Goal: Task Accomplishment & Management: Use online tool/utility

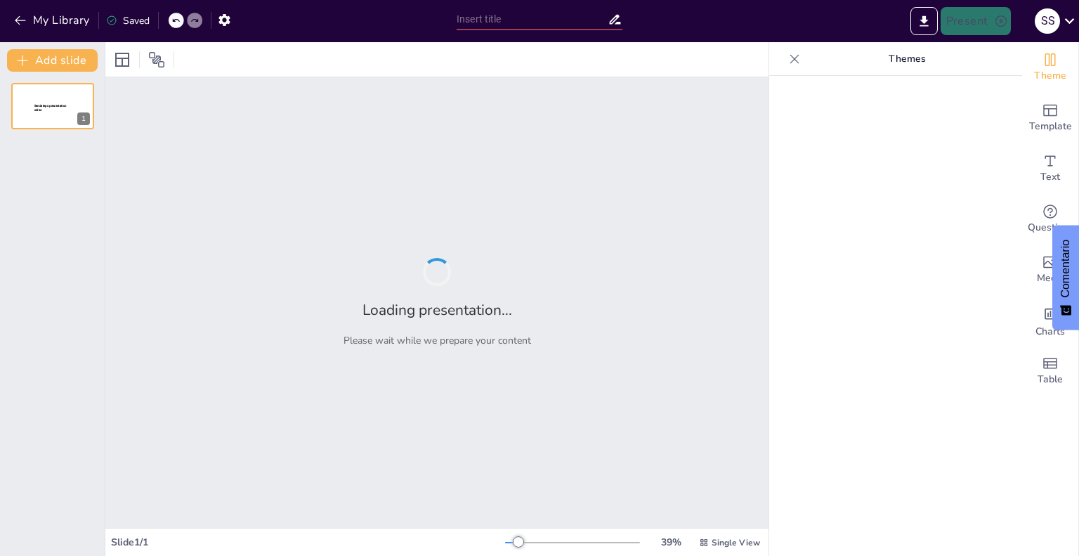
type input "[PERSON_NAME]: El científico que nos enseñó a no dejar caer las cosas… a menos …"
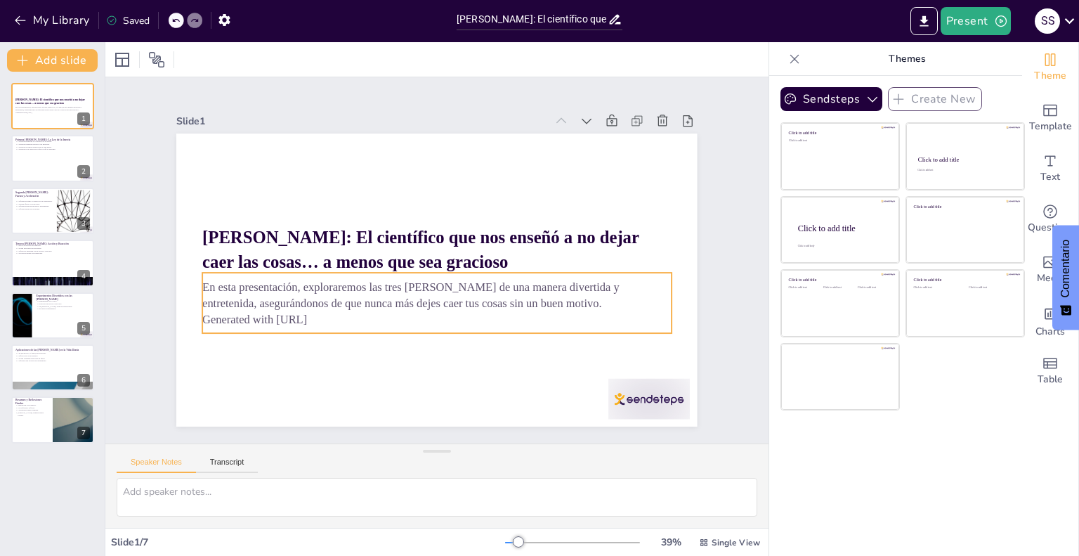
click at [295, 304] on p "En esta presentación, exploraremos las tres [PERSON_NAME] de una manera diverti…" at bounding box center [410, 281] width 302 height 398
click at [295, 304] on p "En esta presentación, exploraremos las tres [PERSON_NAME] de una manera diverti…" at bounding box center [433, 295] width 469 height 82
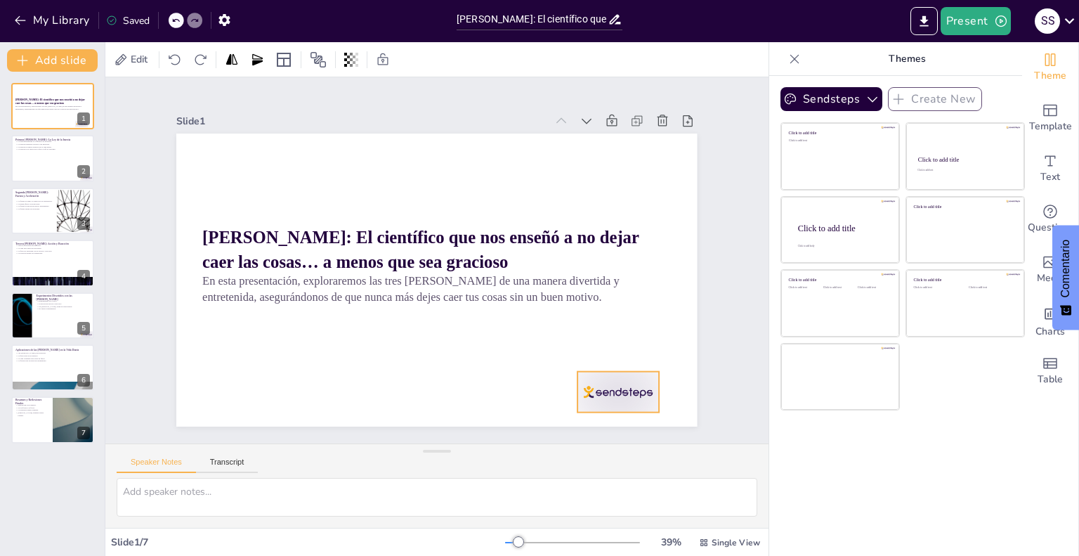
drag, startPoint x: 624, startPoint y: 393, endPoint x: 593, endPoint y: 386, distance: 31.7
click at [593, 410] on div at bounding box center [569, 442] width 90 height 64
click at [619, 354] on icon at bounding box center [620, 363] width 18 height 18
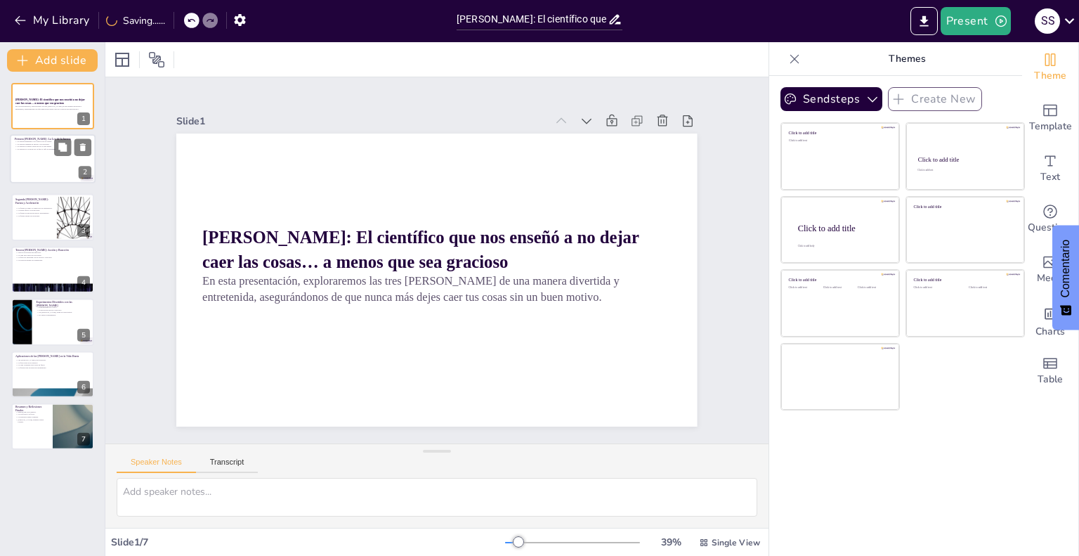
click at [63, 158] on div at bounding box center [53, 159] width 84 height 48
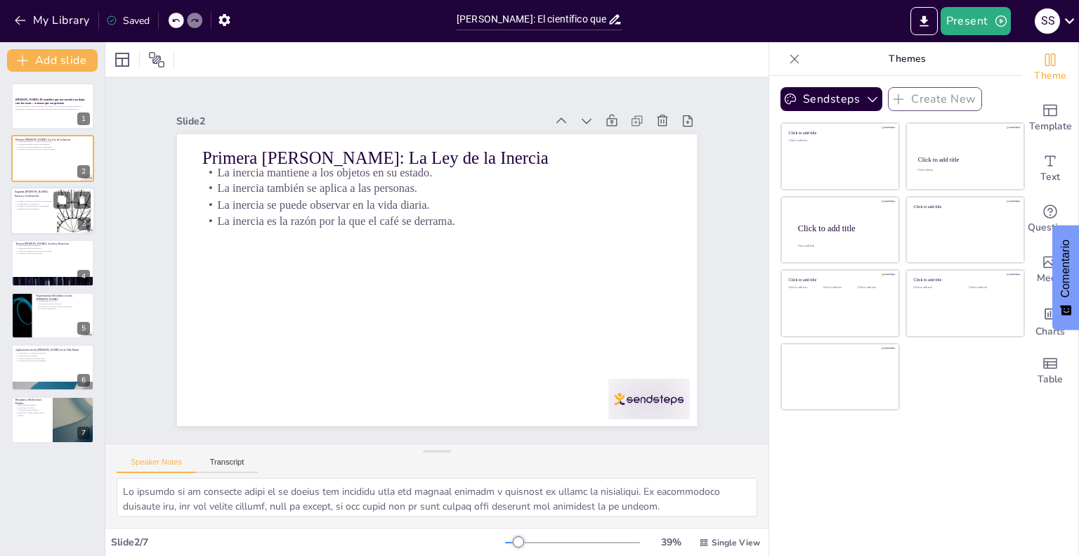
click at [24, 202] on p "La masa afecta la aceleración." at bounding box center [34, 203] width 38 height 3
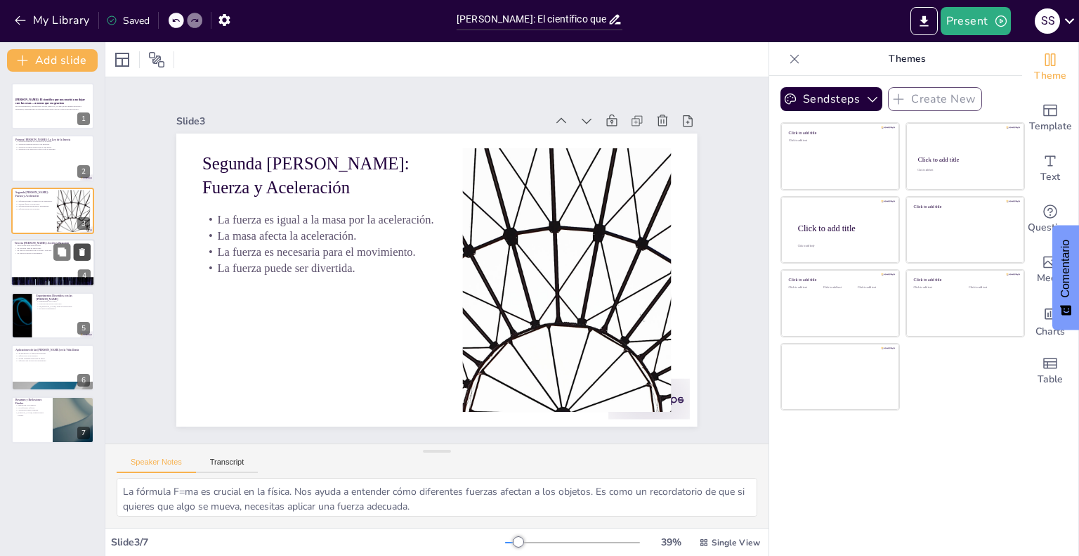
click at [80, 254] on icon at bounding box center [82, 252] width 6 height 8
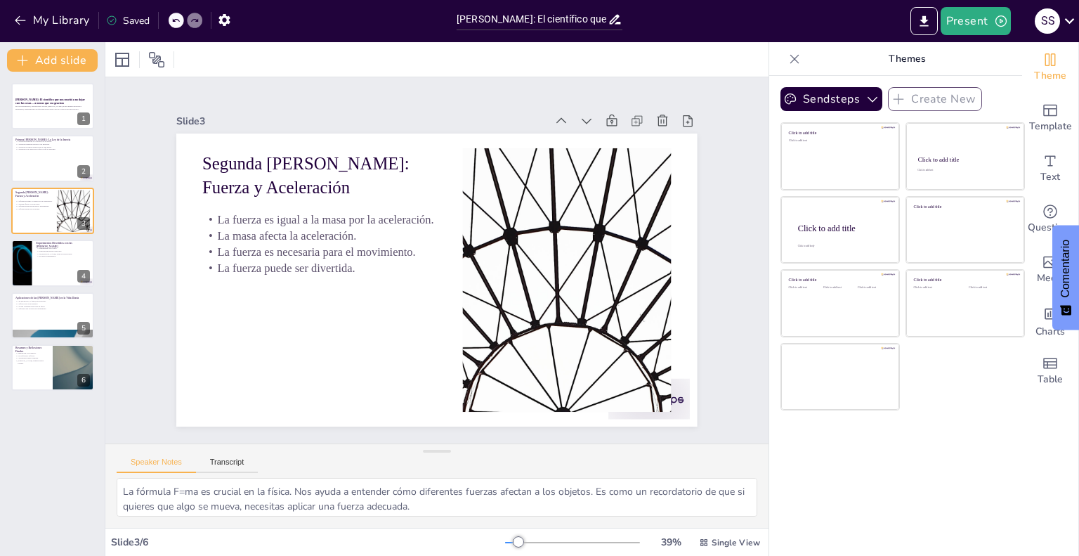
click at [179, 21] on icon at bounding box center [175, 21] width 7 height 4
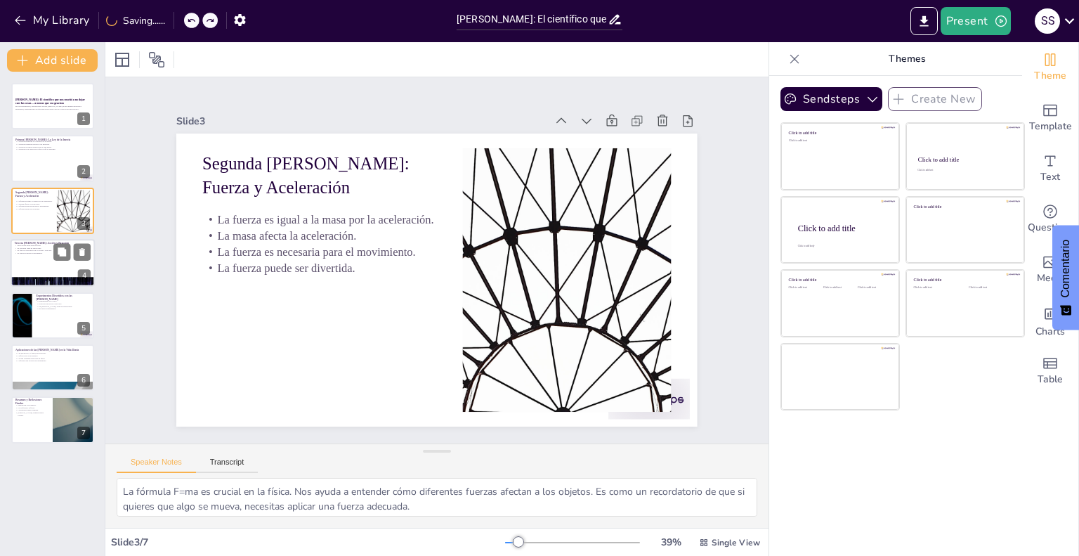
click at [34, 261] on div at bounding box center [53, 263] width 84 height 48
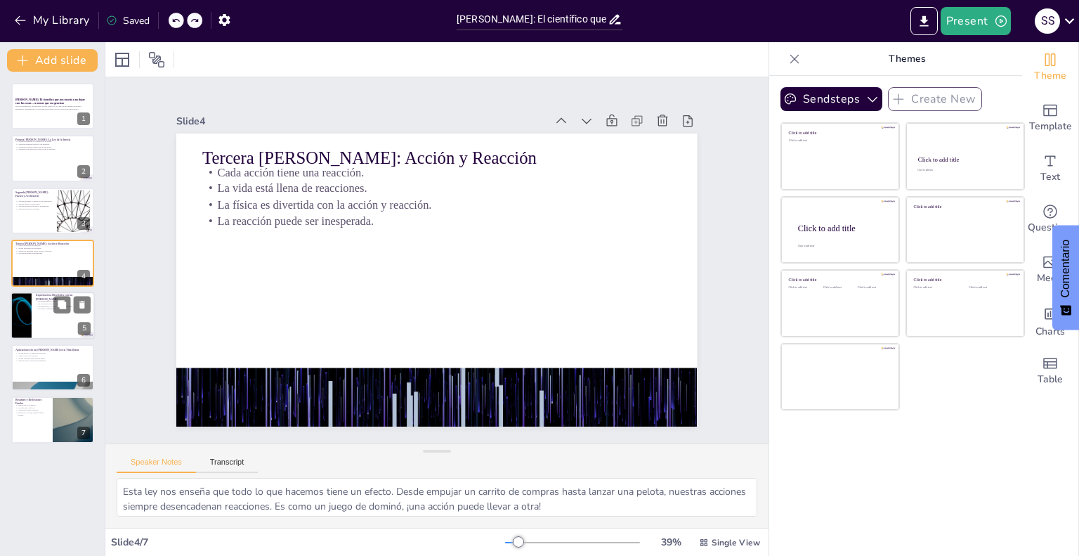
click at [38, 323] on div at bounding box center [53, 316] width 84 height 48
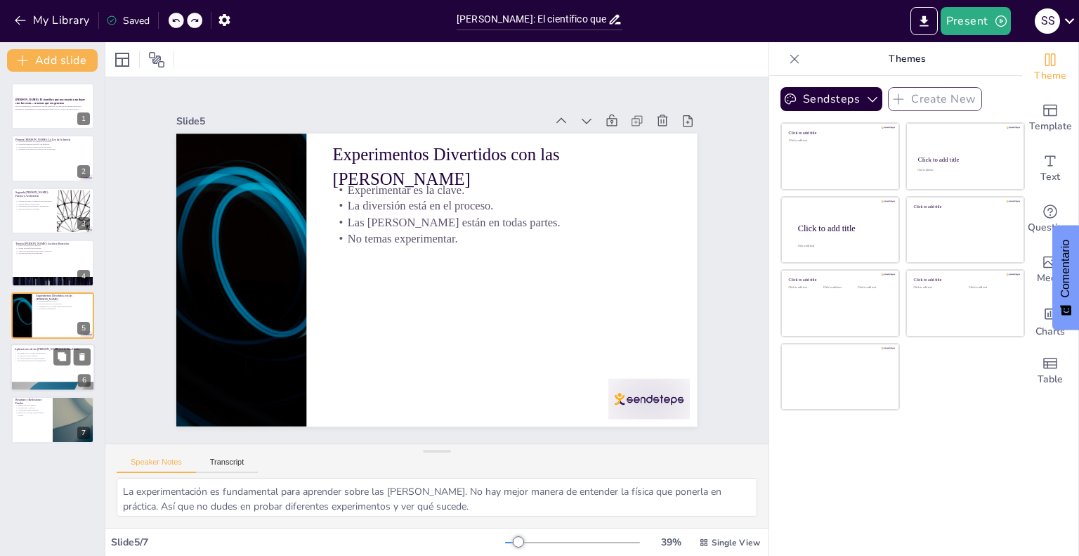
click at [42, 371] on div at bounding box center [53, 368] width 84 height 48
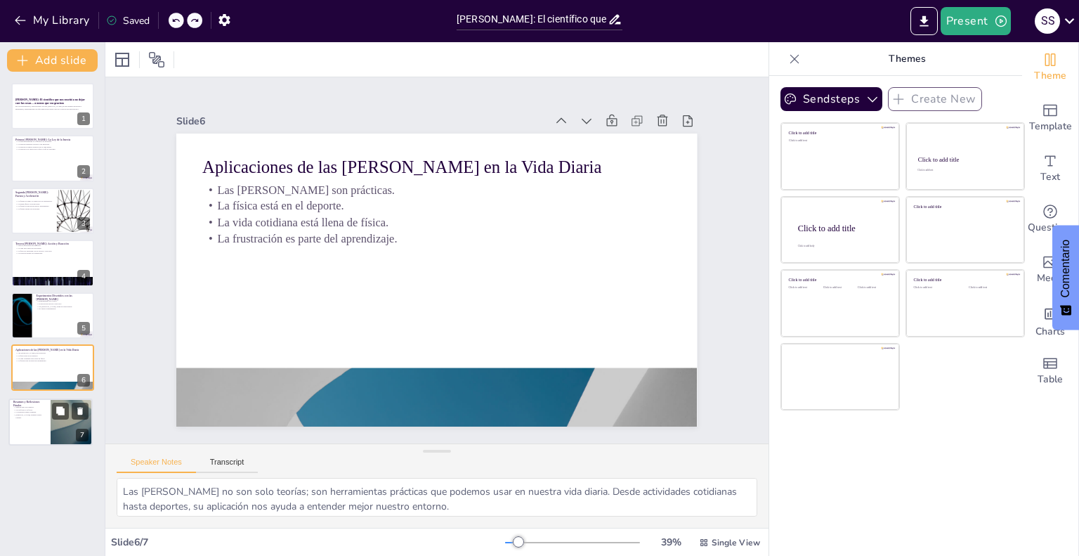
click at [40, 421] on div at bounding box center [50, 421] width 83 height 46
type textarea "Conocer las [PERSON_NAME] no solo es útil en la escuela, sino que también puede…"
